Goal: Task Accomplishment & Management: Use online tool/utility

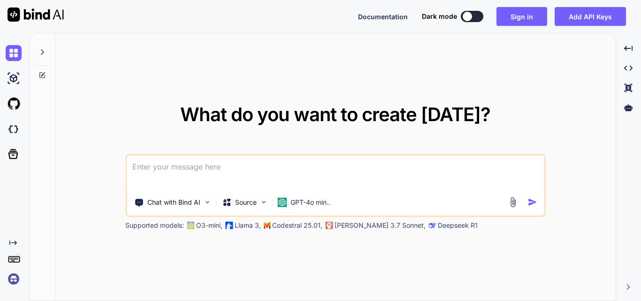
click at [268, 175] on textarea at bounding box center [335, 172] width 417 height 35
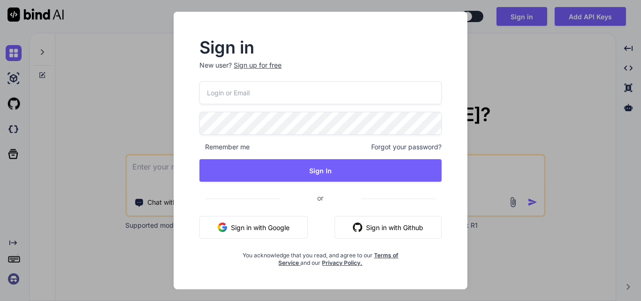
click at [245, 68] on div "Sign up for free" at bounding box center [258, 65] width 48 height 9
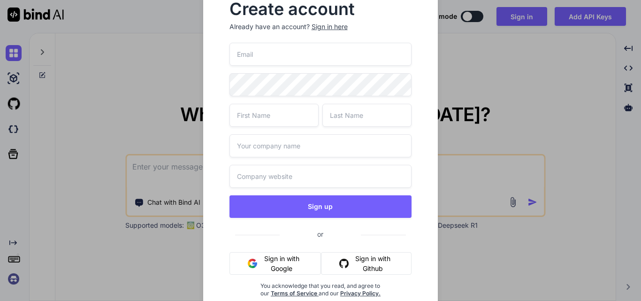
click at [261, 174] on input "text" at bounding box center [320, 176] width 183 height 23
paste input "[URL][DOMAIN_NAME][DATE]"
type input "[URL][DOMAIN_NAME][DATE]"
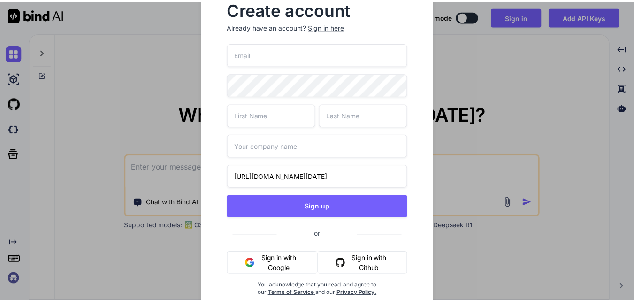
scroll to position [0, 0]
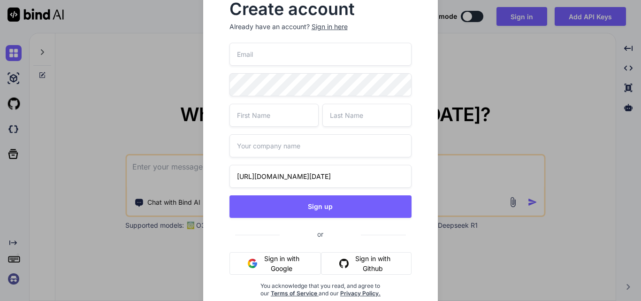
click at [257, 142] on input "text" at bounding box center [320, 145] width 183 height 23
type input "Wipro"
click at [258, 114] on input "text" at bounding box center [273, 115] width 89 height 23
type input "Upendra"
type input "Sahi"
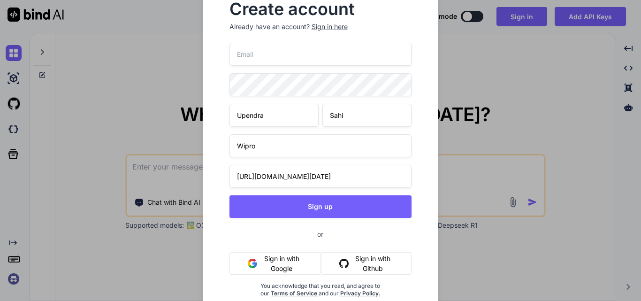
click at [272, 59] on input "email" at bounding box center [320, 54] width 183 height 23
paste input "[EMAIL_ADDRESS][DOMAIN_NAME]"
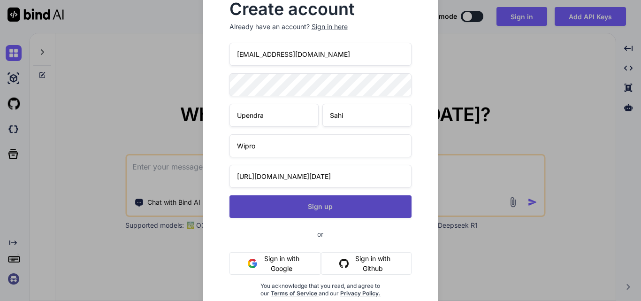
type input "[EMAIL_ADDRESS][DOMAIN_NAME]"
click at [341, 207] on button "Sign up" at bounding box center [320, 206] width 183 height 23
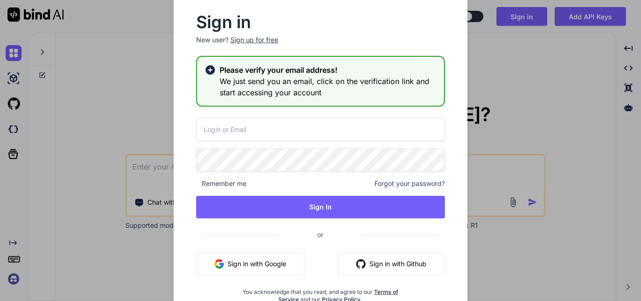
click at [214, 130] on input "email" at bounding box center [320, 129] width 249 height 23
paste input "[EMAIL_ADDRESS][DOMAIN_NAME]"
type input "[EMAIL_ADDRESS][DOMAIN_NAME]"
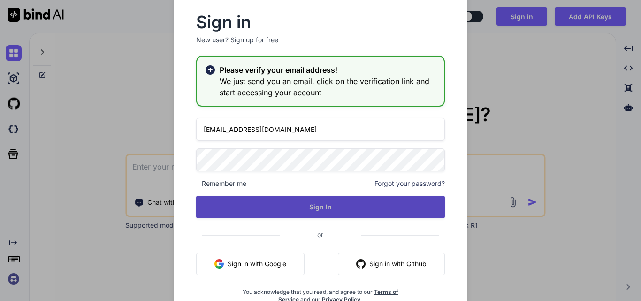
click at [281, 209] on button "Sign In" at bounding box center [320, 207] width 249 height 23
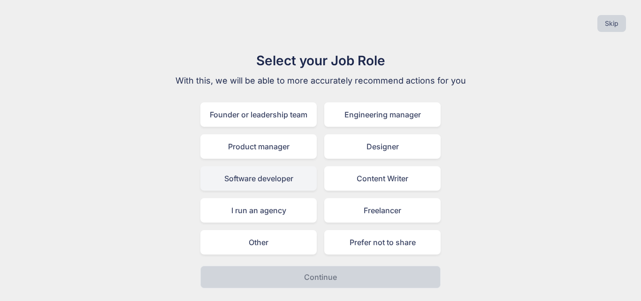
click at [245, 176] on div "Software developer" at bounding box center [258, 178] width 116 height 24
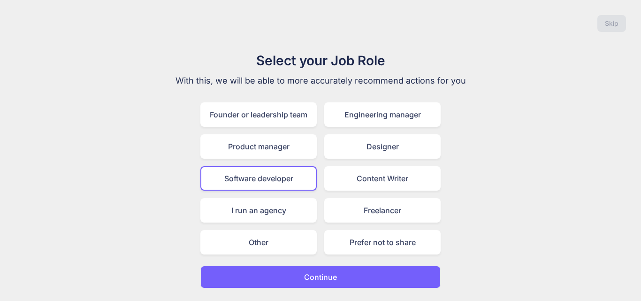
click at [341, 280] on button "Continue" at bounding box center [320, 277] width 240 height 23
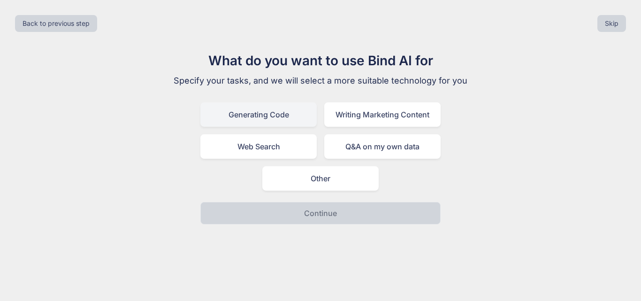
click at [243, 120] on div "Generating Code" at bounding box center [258, 114] width 116 height 24
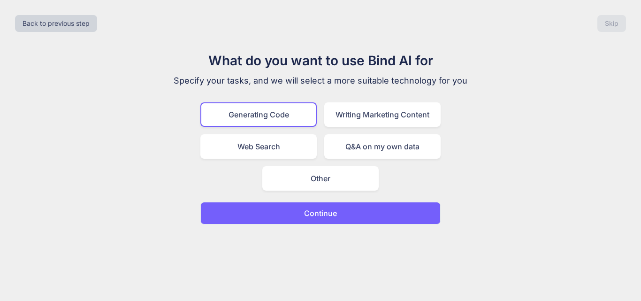
click at [318, 214] on p "Continue" at bounding box center [320, 212] width 33 height 11
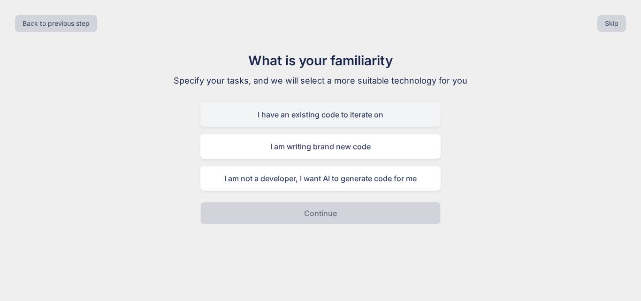
click at [267, 117] on div "I have an existing code to iterate on" at bounding box center [320, 114] width 240 height 24
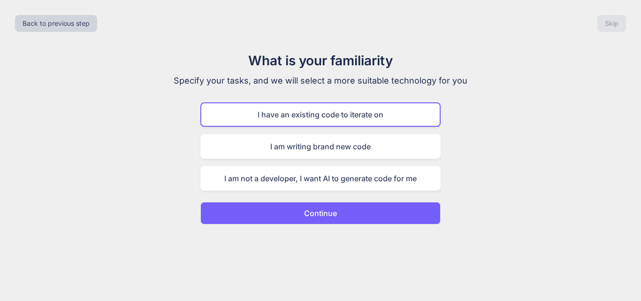
click at [285, 218] on button "Continue" at bounding box center [320, 213] width 240 height 23
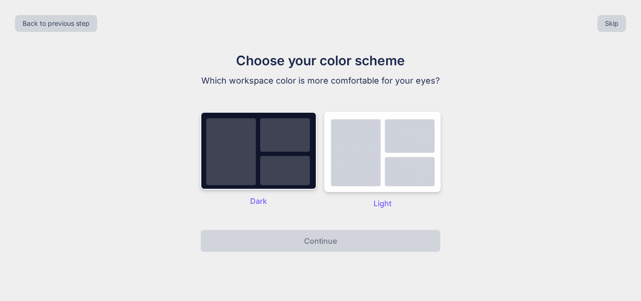
drag, startPoint x: 241, startPoint y: 175, endPoint x: 251, endPoint y: 183, distance: 12.5
click at [241, 175] on img at bounding box center [258, 151] width 116 height 78
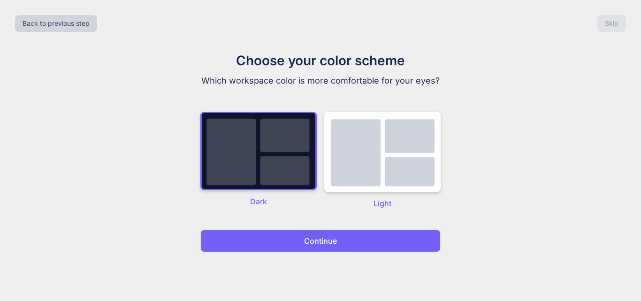
click at [283, 243] on button "Continue" at bounding box center [320, 240] width 240 height 23
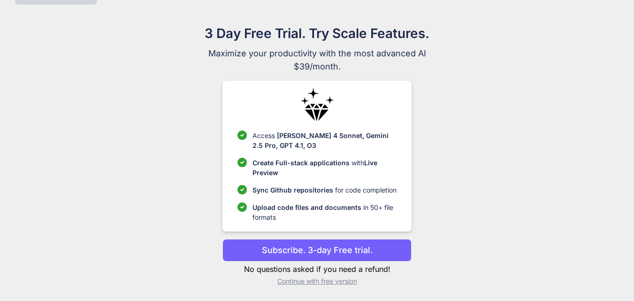
click at [295, 283] on p "Continue with free version" at bounding box center [316, 280] width 189 height 9
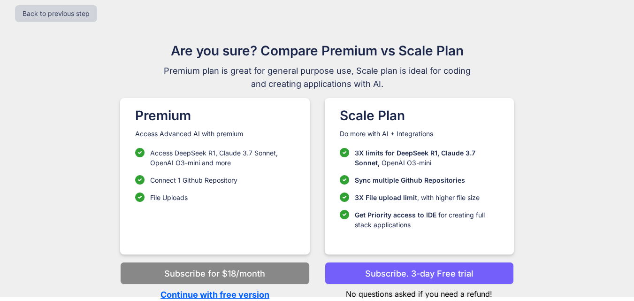
scroll to position [10, 0]
click at [190, 296] on p "Continue with free version" at bounding box center [214, 294] width 189 height 13
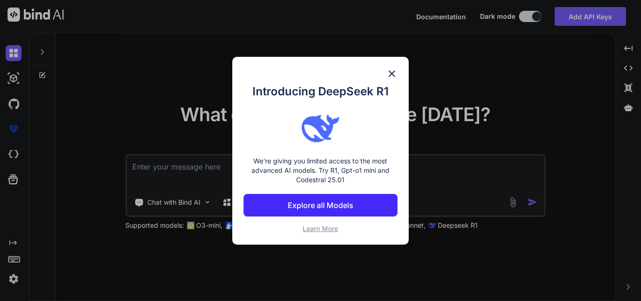
click at [390, 78] on img at bounding box center [391, 73] width 11 height 11
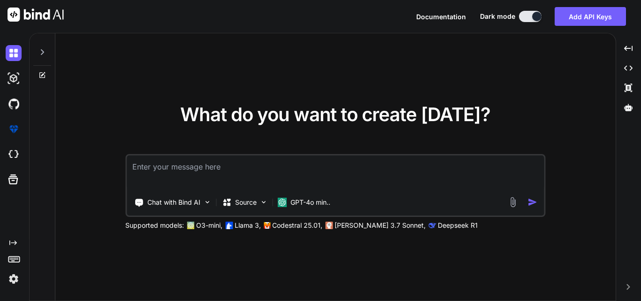
click at [207, 181] on textarea at bounding box center [335, 172] width 417 height 35
click at [163, 169] on textarea at bounding box center [335, 172] width 417 height 35
paste textarea "[EMAIL_ADDRESS][DOMAIN_NAME]"
type textarea "x"
click at [158, 170] on textarea at bounding box center [335, 172] width 417 height 35
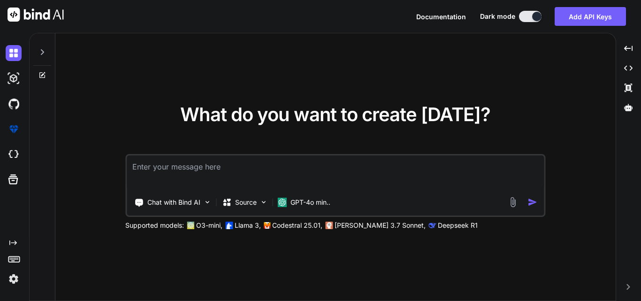
paste textarea "<div class="col-6"> <label style="color: black;">16</label> <label class="fontm…"
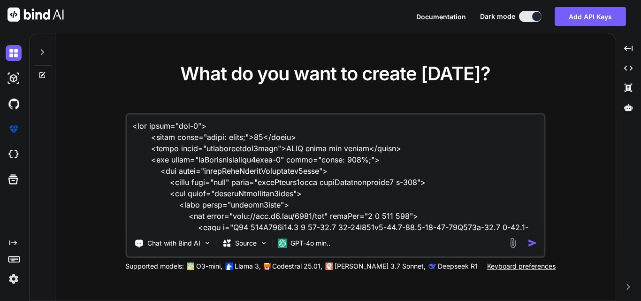
scroll to position [519, 0]
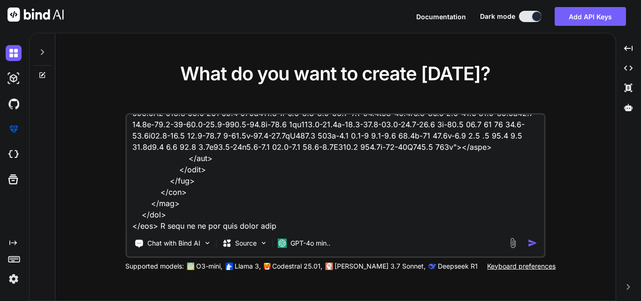
type textarea "<div class="col-6"> <label style="color: black;">16</label> <label class="fontm…"
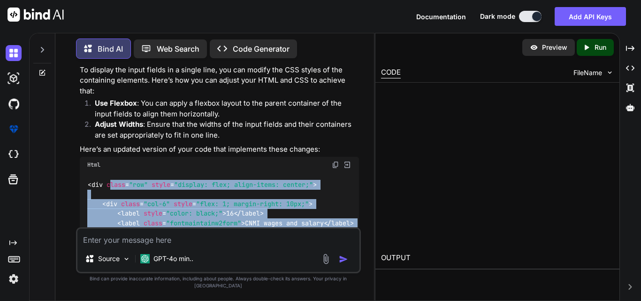
scroll to position [516, 0]
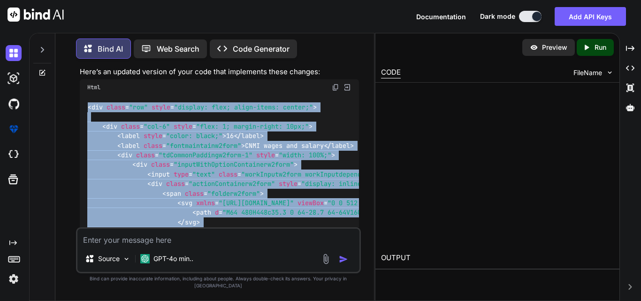
drag, startPoint x: 151, startPoint y: 134, endPoint x: 82, endPoint y: 111, distance: 73.1
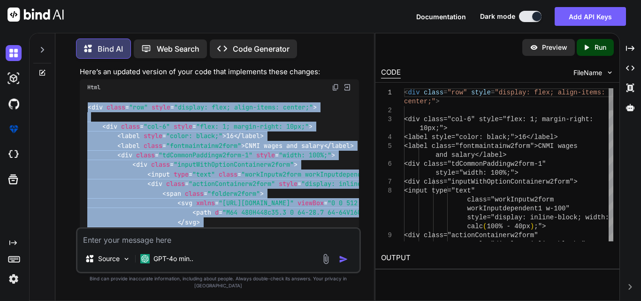
copy code "< div class = "row" style = "display: flex; align-items: center;" > < div class…"
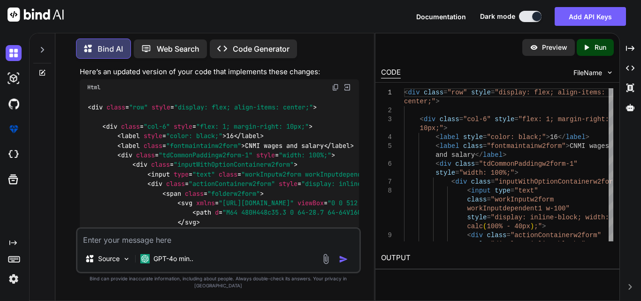
click at [156, 245] on textarea at bounding box center [218, 236] width 282 height 17
paste textarea "<div class="row gx-3"> <!-- Foreign province/country --> <div class="col-6"> <l…"
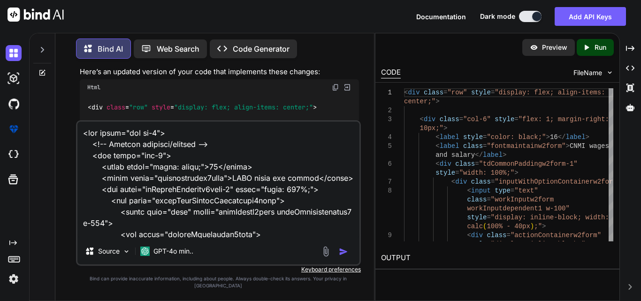
scroll to position [710, 0]
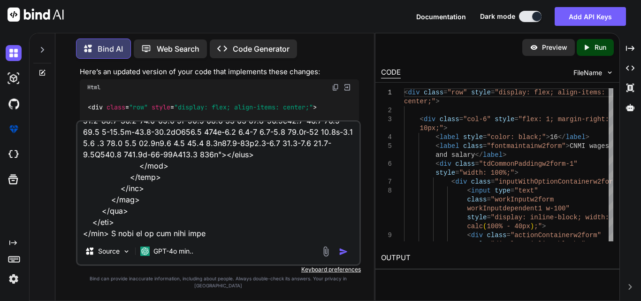
type textarea "<div class="row gx-3"> <!-- Foreign province/country --> <div class="col-6"> <l…"
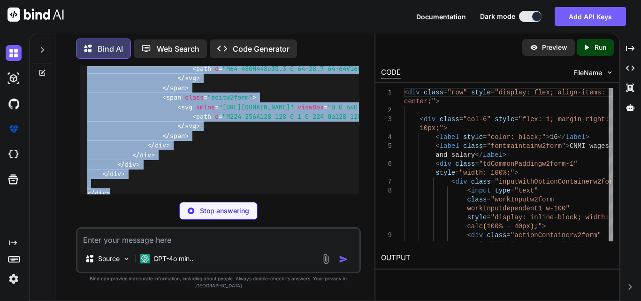
scroll to position [2038, 0]
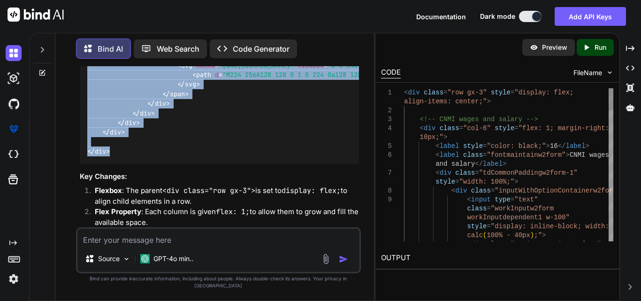
drag, startPoint x: 85, startPoint y: 131, endPoint x: 112, endPoint y: 149, distance: 31.8
copy code "< div class = "row gx-3" style = "display: flex; align-items: center;" > <!-- C…"
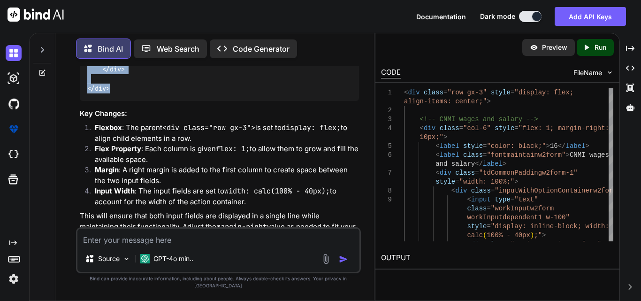
scroll to position [2117, 0]
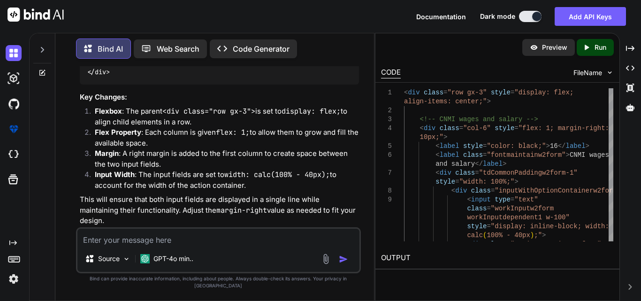
click at [93, 245] on textarea at bounding box center [218, 236] width 282 height 17
paste textarea "<tr style="border-bottom:1px solid gray;"> <td colspan="2"> <div class="label">…"
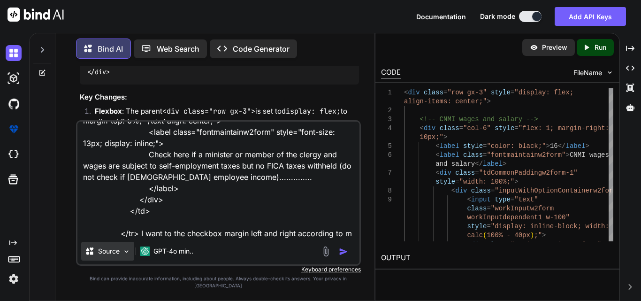
type textarea "<tr style="border-bottom:1px solid gray;"> <td colspan="2"> <div class="label">…"
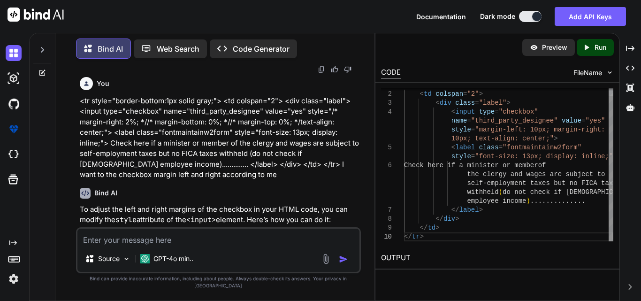
scroll to position [0, 0]
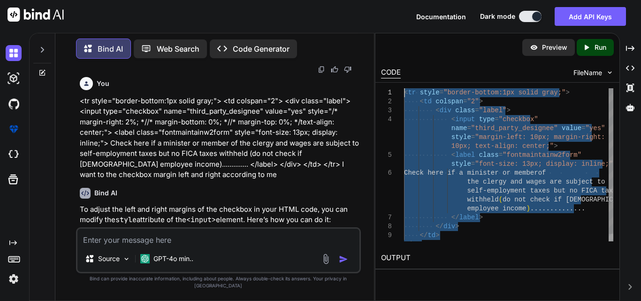
drag, startPoint x: 425, startPoint y: 239, endPoint x: 380, endPoint y: 95, distance: 151.4
click at [404, 95] on div "< tr style = "border-bottom:1px solid gray;" > < td colspan = "2" > < div class…" at bounding box center [508, 168] width 209 height 160
type textarea "<tr style="border-bottom:1px solid gray;"> <td colspan="2"> <div class="label">…"
